Goal: Check status: Check status

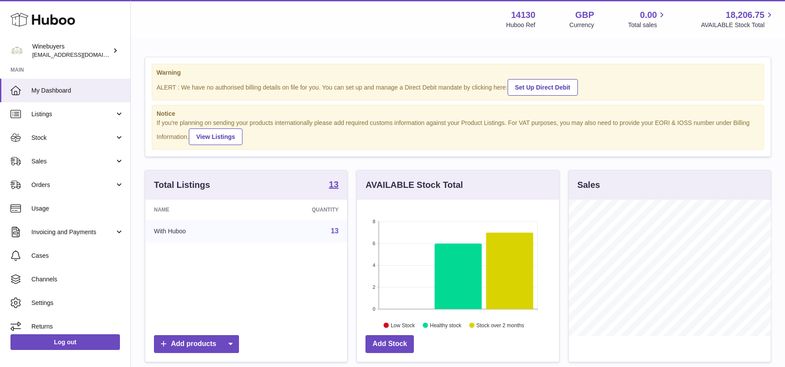
scroll to position [136, 202]
click at [51, 158] on span "Sales" at bounding box center [72, 161] width 83 height 8
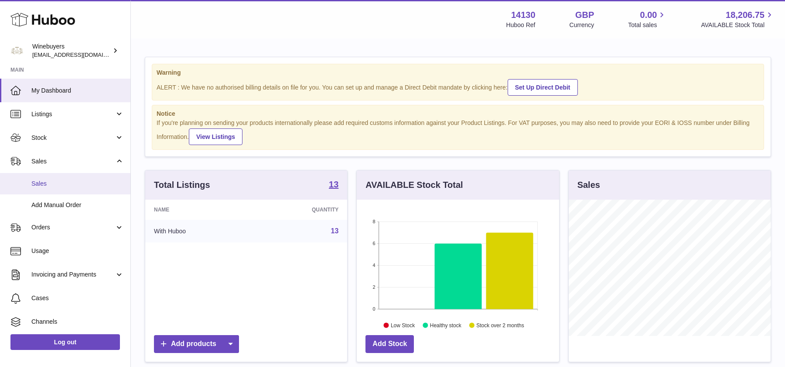
click at [55, 185] on span "Sales" at bounding box center [77, 183] width 93 height 8
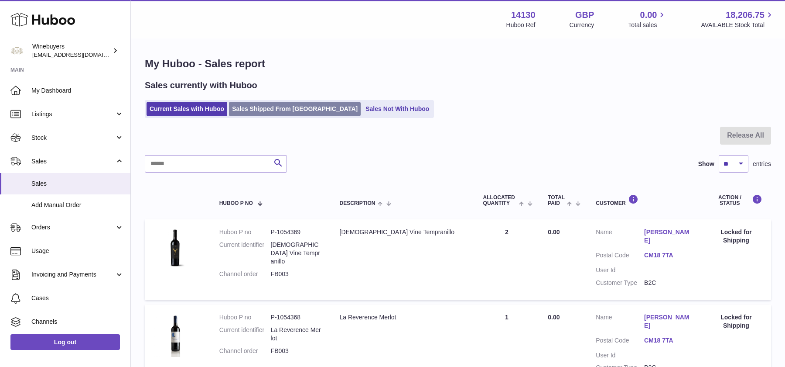
click at [261, 113] on link "Sales Shipped From [GEOGRAPHIC_DATA]" at bounding box center [295, 109] width 132 height 14
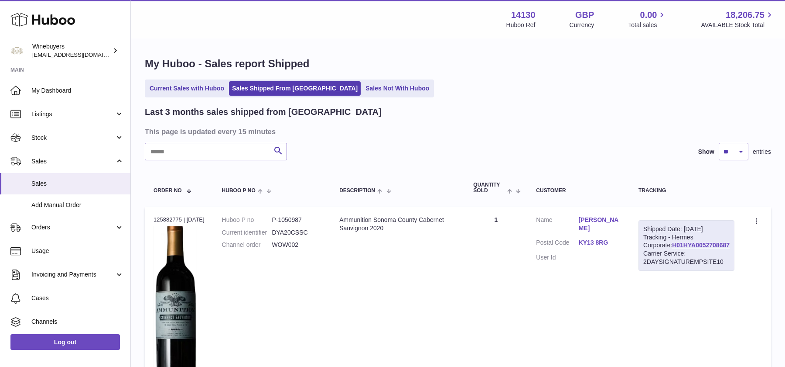
drag, startPoint x: 717, startPoint y: 254, endPoint x: 648, endPoint y: 253, distance: 68.9
click at [648, 253] on div "Shipped Date: 4th Oct 2025 Tracking - Hermes Corporate: H01HYA0052708687 Carrie…" at bounding box center [687, 245] width 96 height 51
copy link "H01HYA0052708687"
